Goal: Task Accomplishment & Management: Use online tool/utility

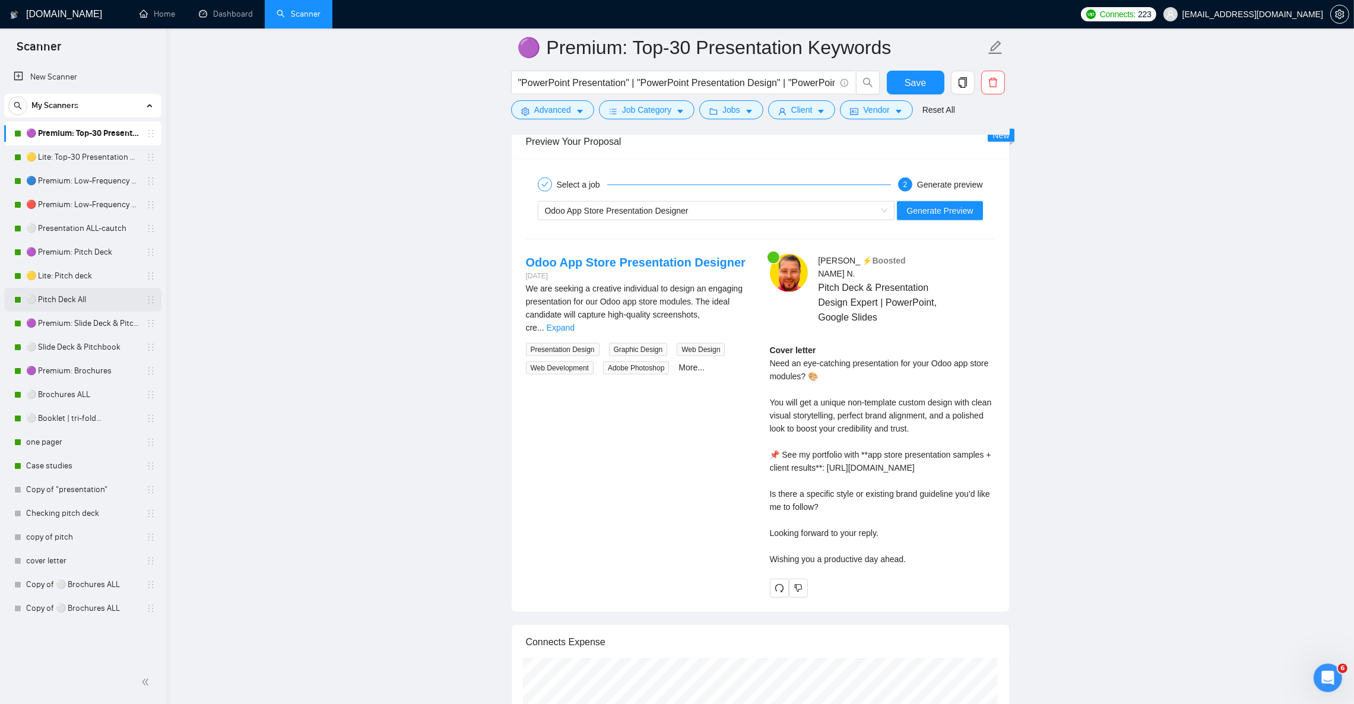
click at [67, 306] on link "⚪ Pitch Deck All" at bounding box center [82, 300] width 113 height 24
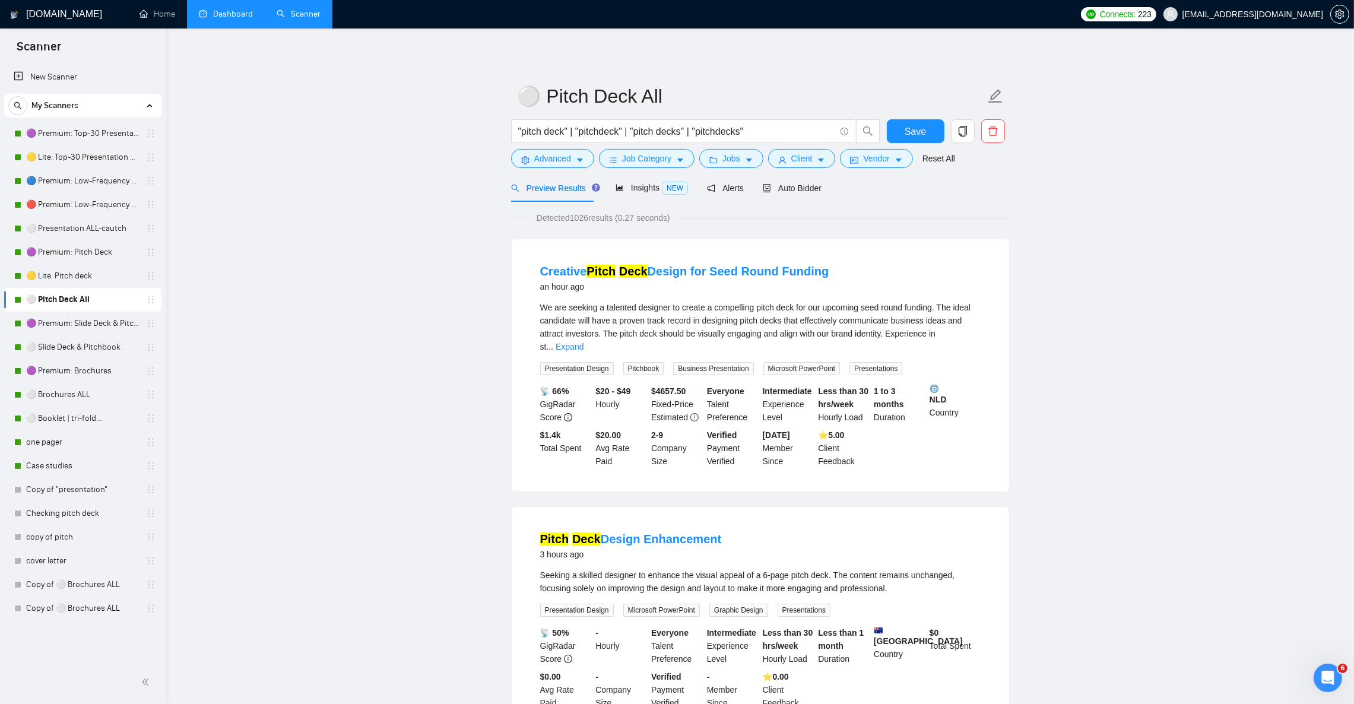
click at [214, 17] on link "Dashboard" at bounding box center [226, 14] width 54 height 10
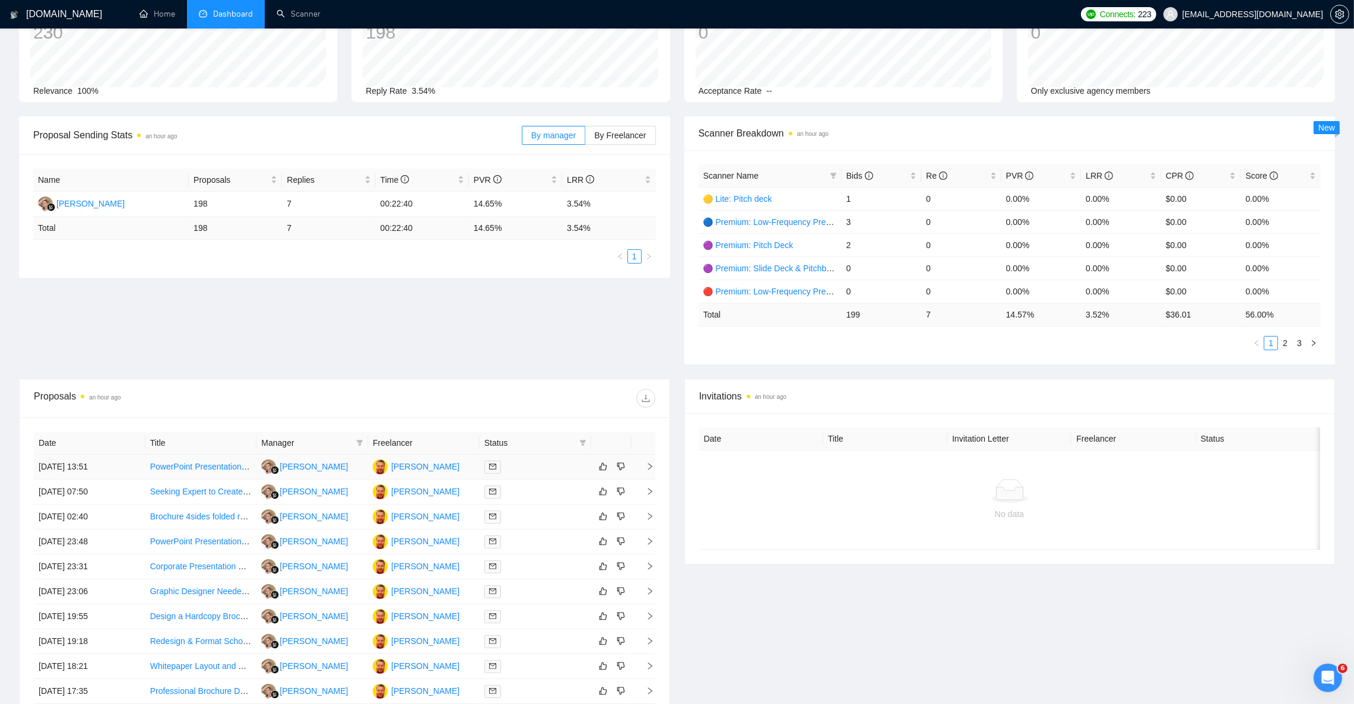
scroll to position [65, 0]
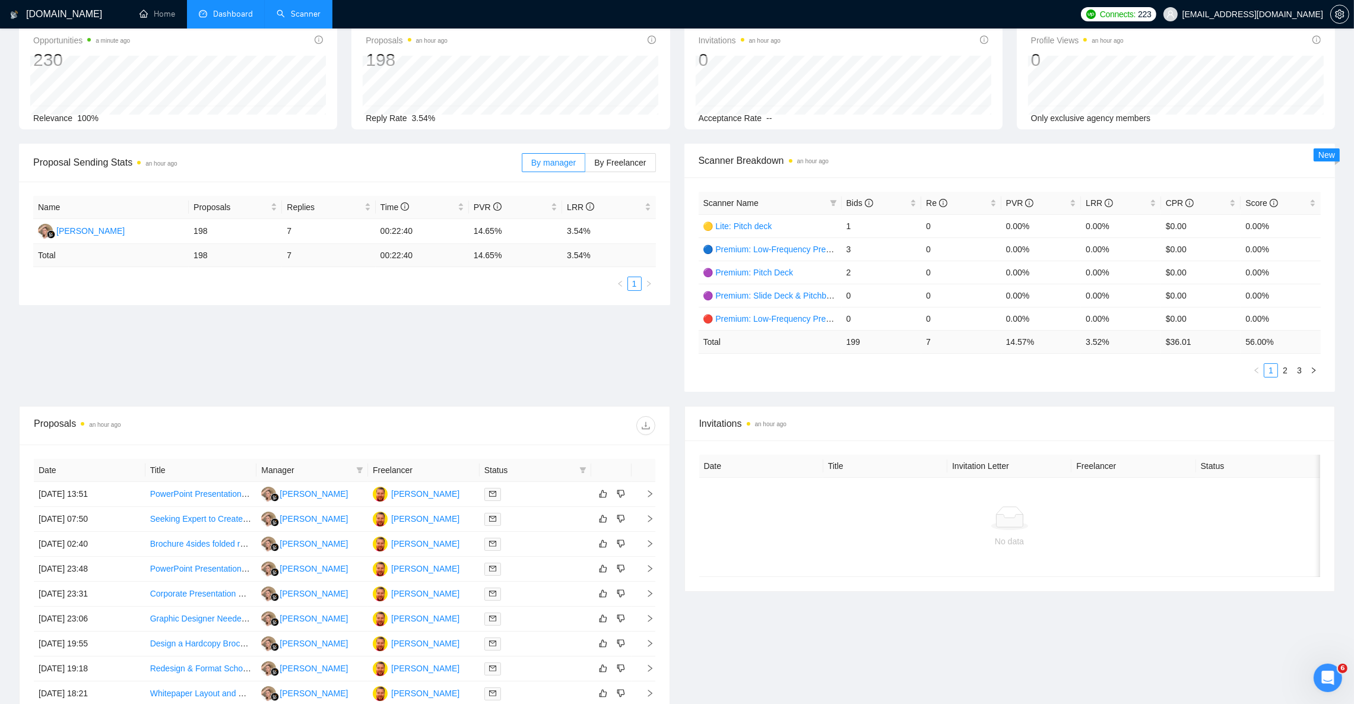
click at [305, 13] on link "Scanner" at bounding box center [299, 14] width 44 height 10
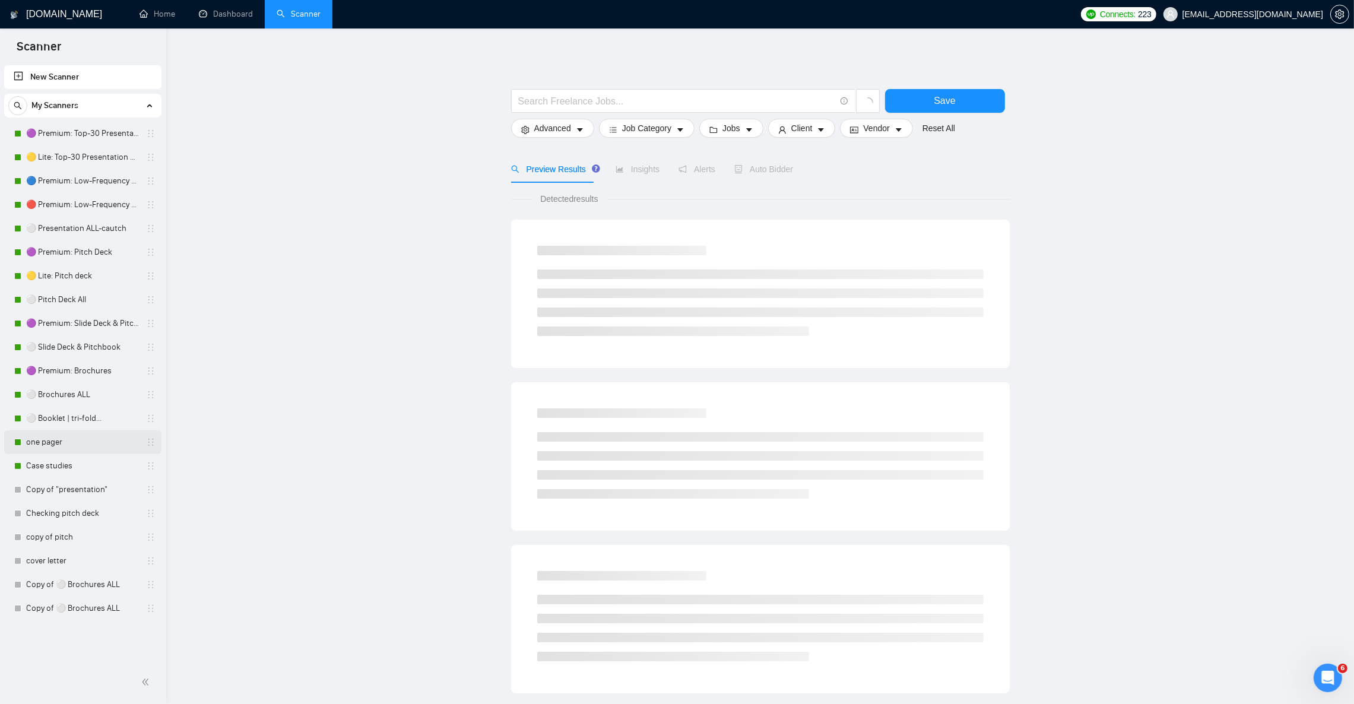
click at [71, 441] on link "one pager" at bounding box center [82, 442] width 113 height 24
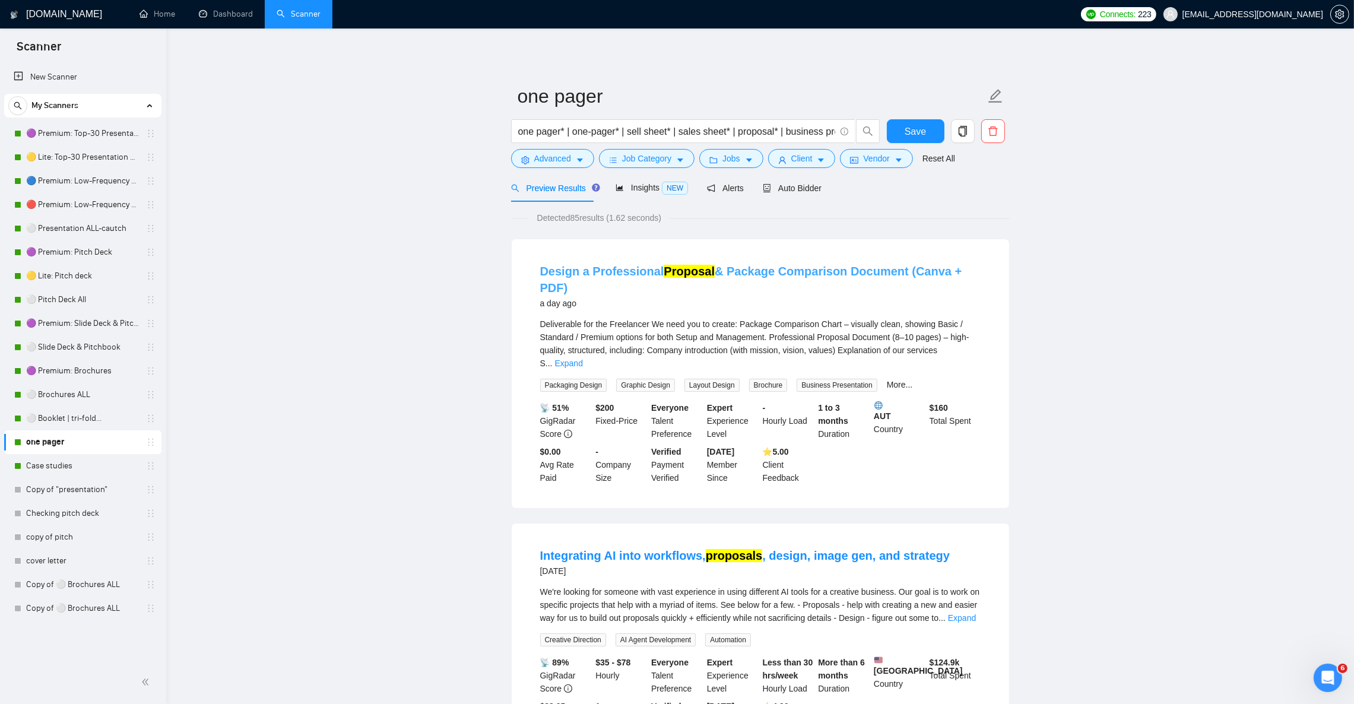
click at [758, 273] on link "Design a Professional Proposal & Package Comparison Document (Canva + PDF)" at bounding box center [751, 280] width 422 height 30
click at [807, 181] on div "Auto Bidder" at bounding box center [792, 188] width 59 height 28
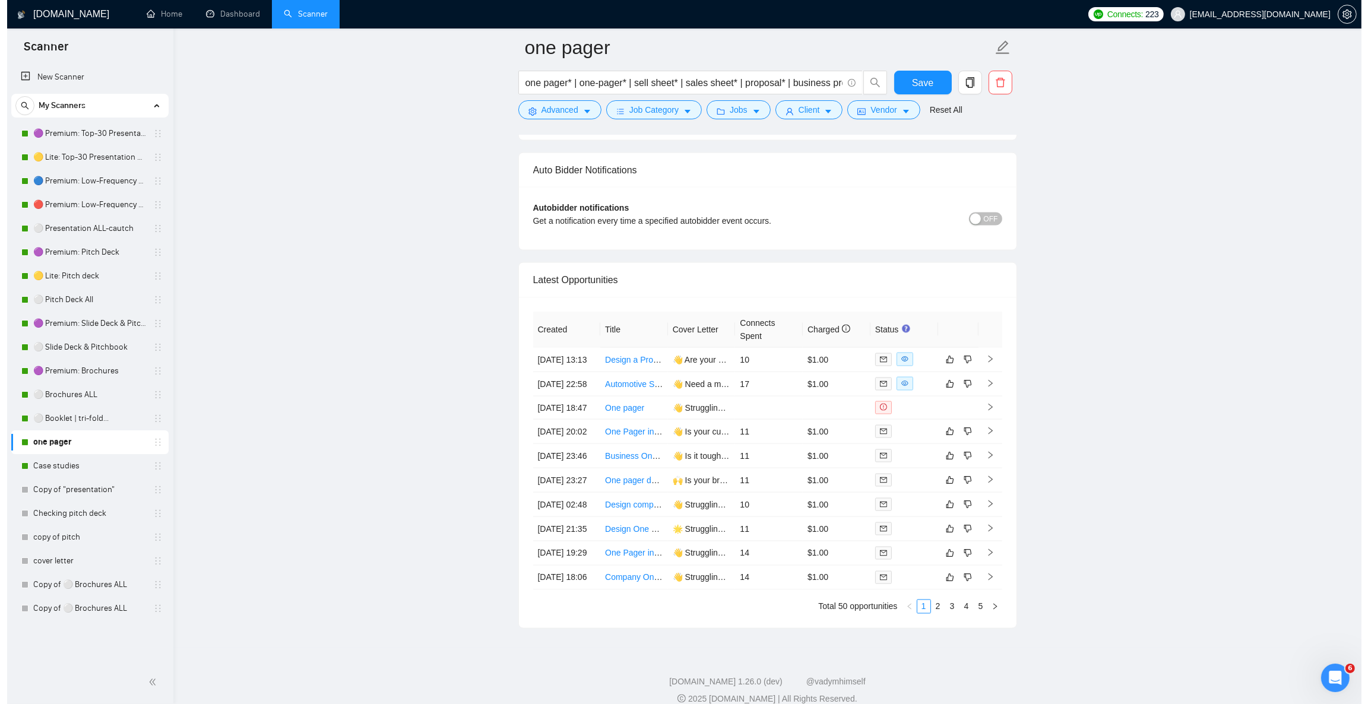
scroll to position [2850, 0]
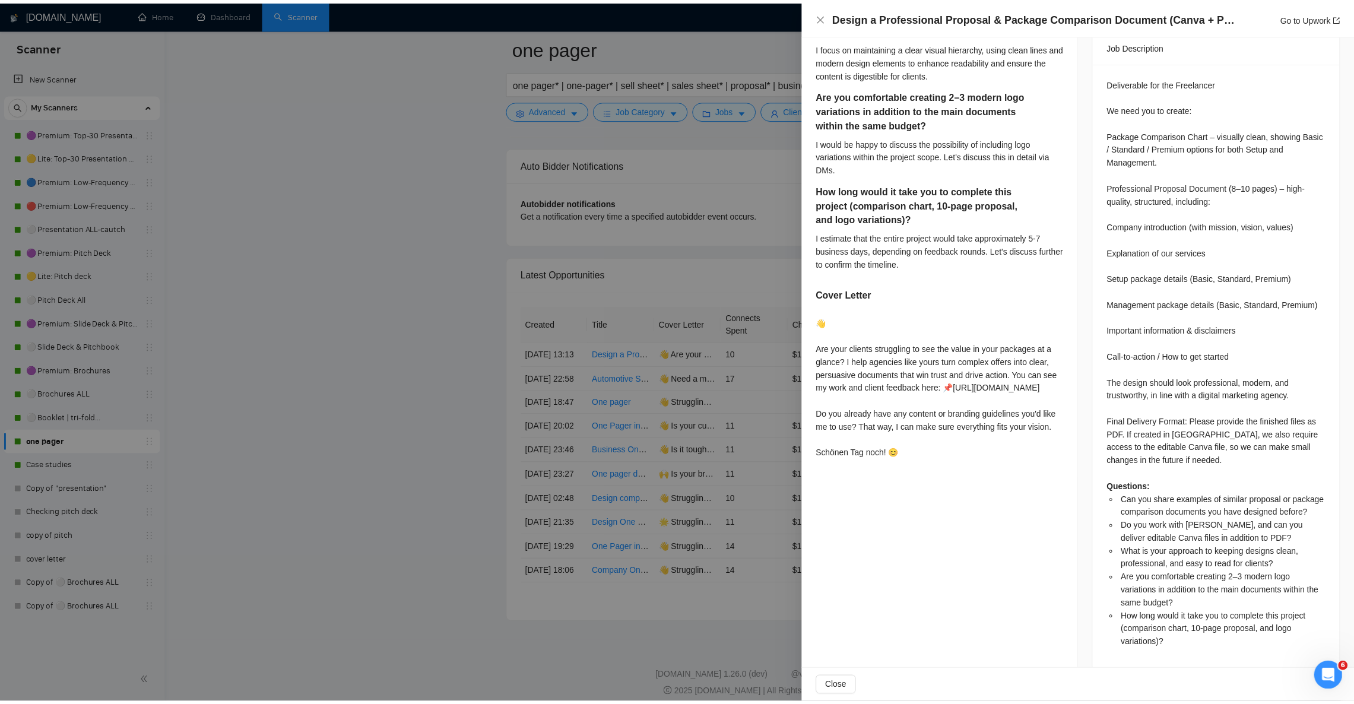
scroll to position [521, 0]
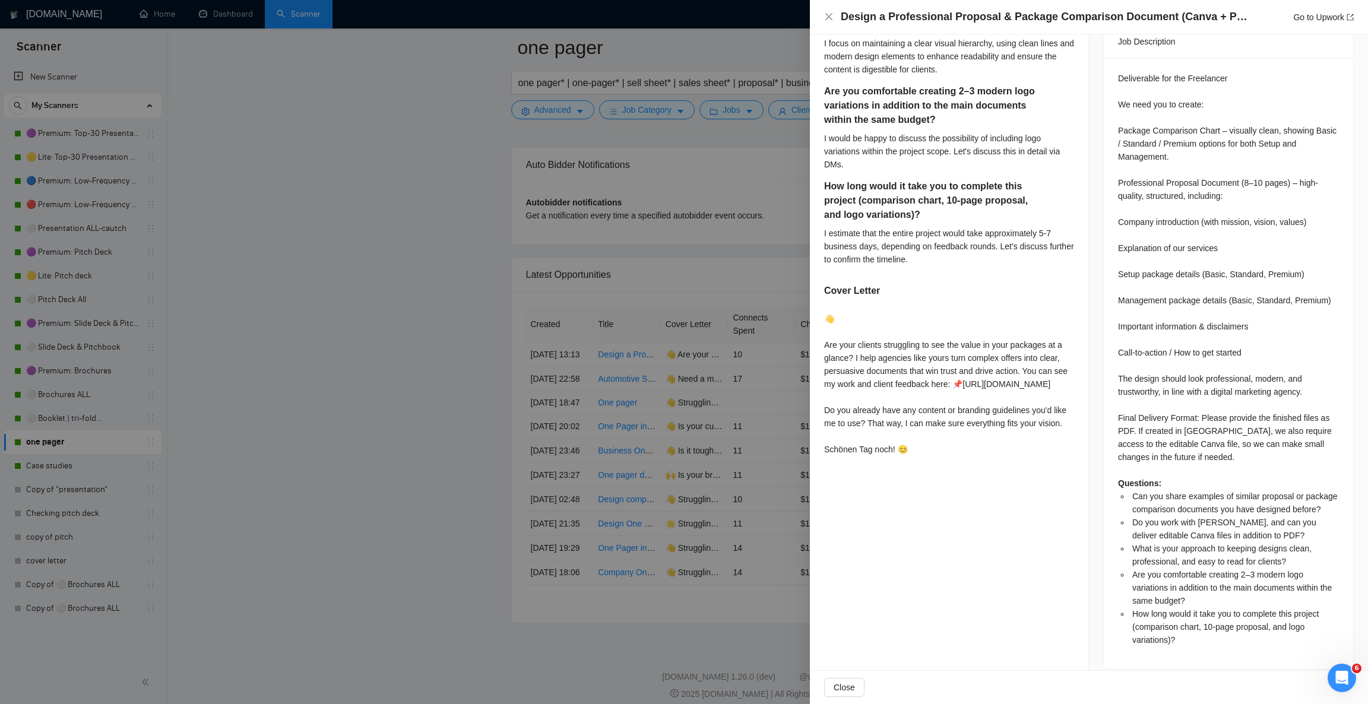
click at [204, 185] on div at bounding box center [684, 352] width 1368 height 704
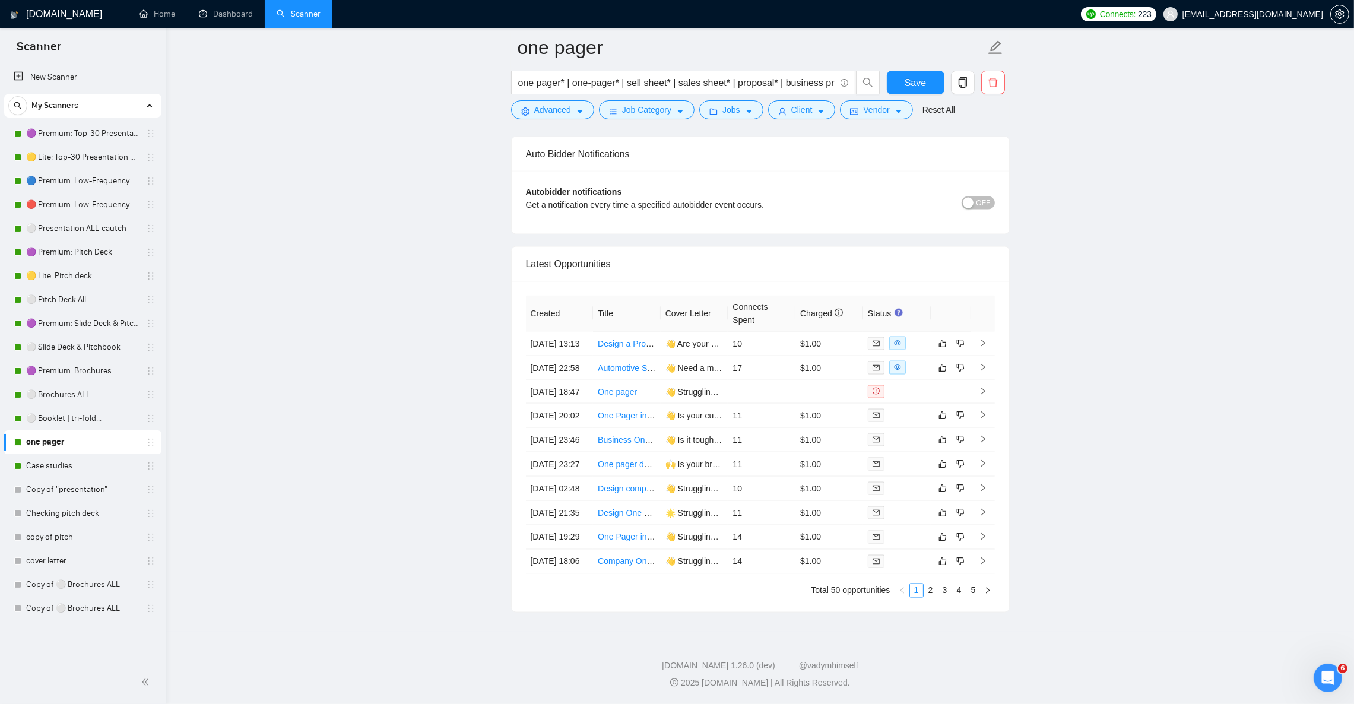
scroll to position [2997, 0]
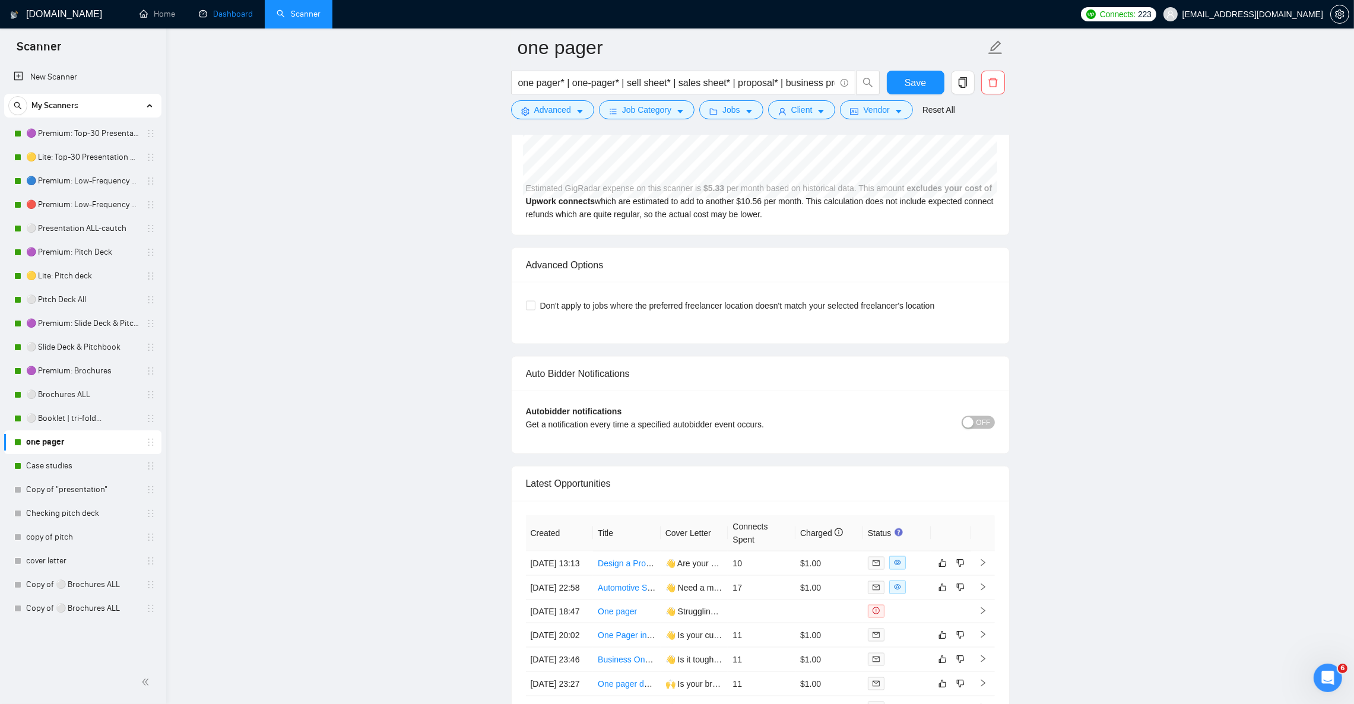
click at [216, 19] on link "Dashboard" at bounding box center [226, 14] width 54 height 10
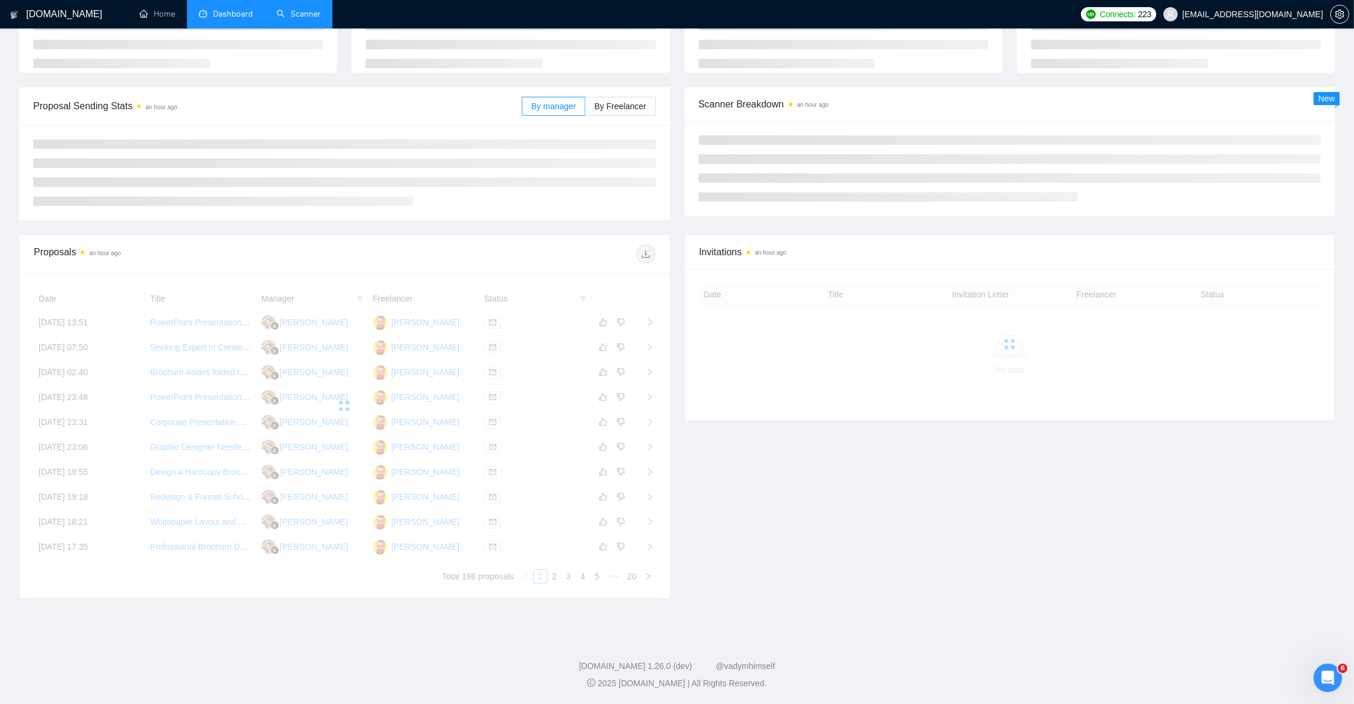
scroll to position [8, 0]
